Goal: Navigation & Orientation: Find specific page/section

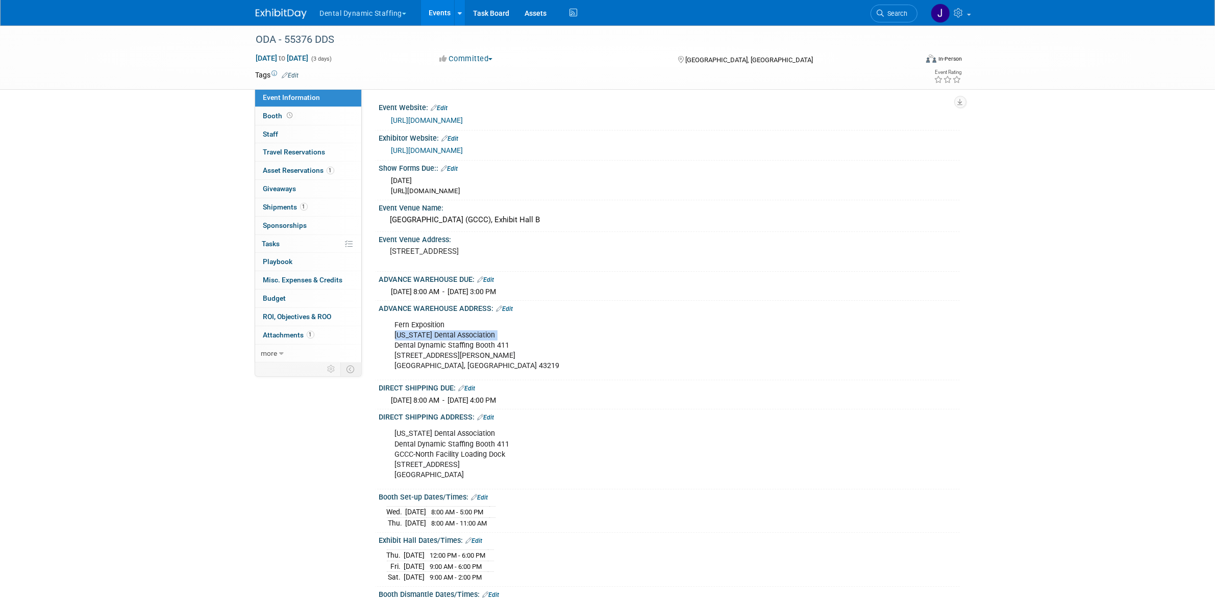
click at [405, 13] on span "button" at bounding box center [404, 14] width 4 height 2
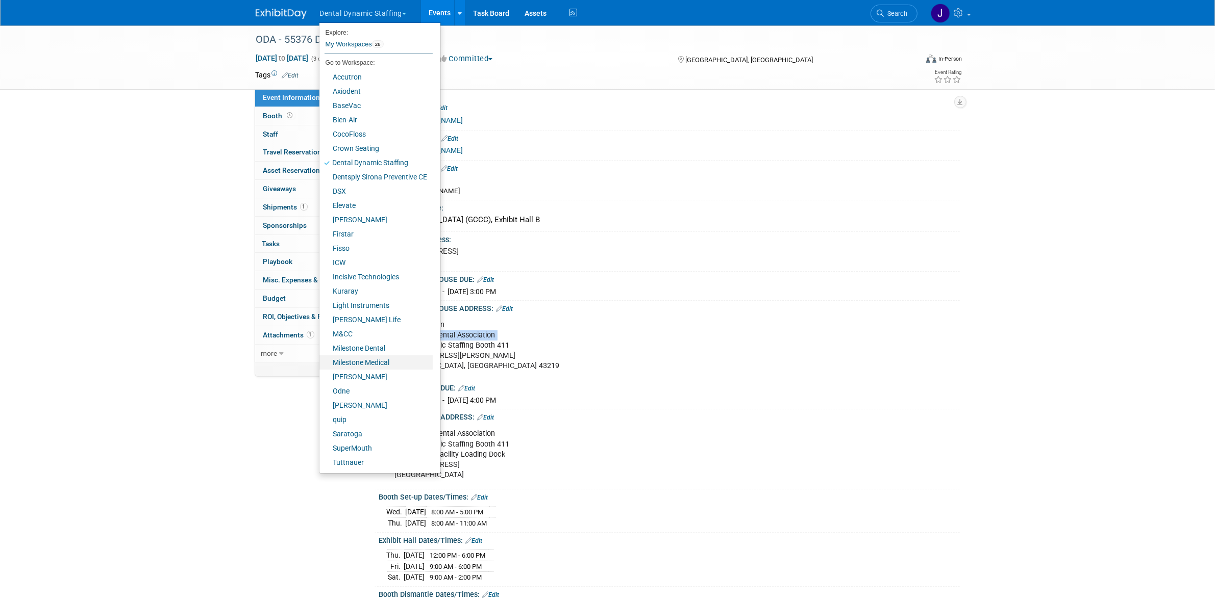
click at [384, 360] on link "Milestone Medical" at bounding box center [375, 363] width 113 height 14
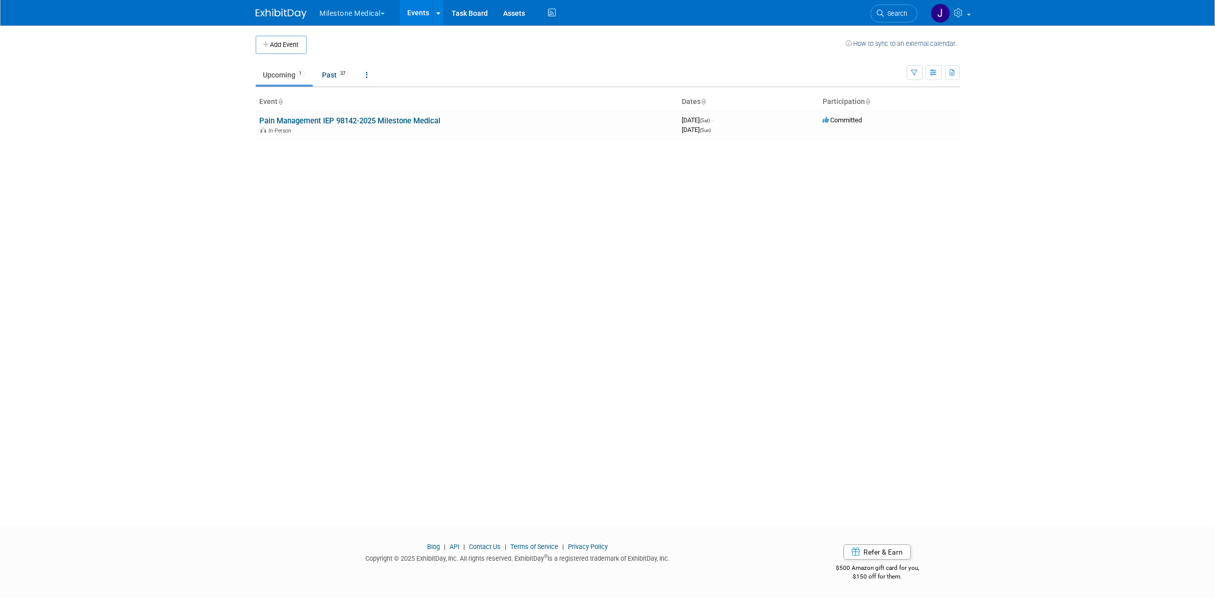
drag, startPoint x: 346, startPoint y: 125, endPoint x: 308, endPoint y: 196, distance: 81.0
click at [308, 196] on div "Add Event How to sync to an external calendar... New Event Duplicate Event Warn…" at bounding box center [607, 268] width 719 height 484
